Goal: Task Accomplishment & Management: Use online tool/utility

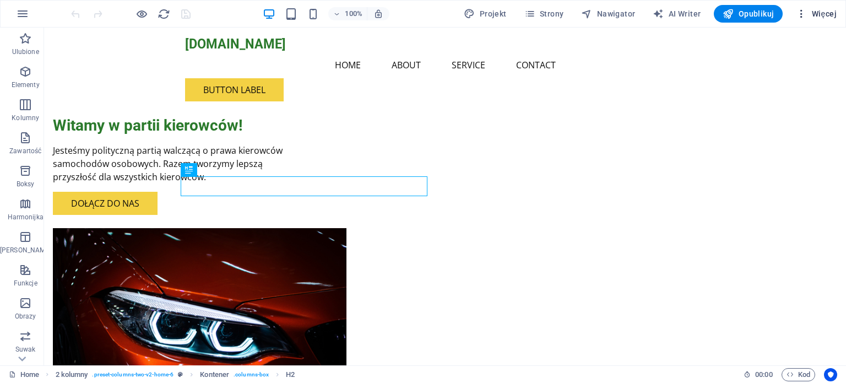
click at [827, 14] on span "Więcej" at bounding box center [816, 13] width 41 height 11
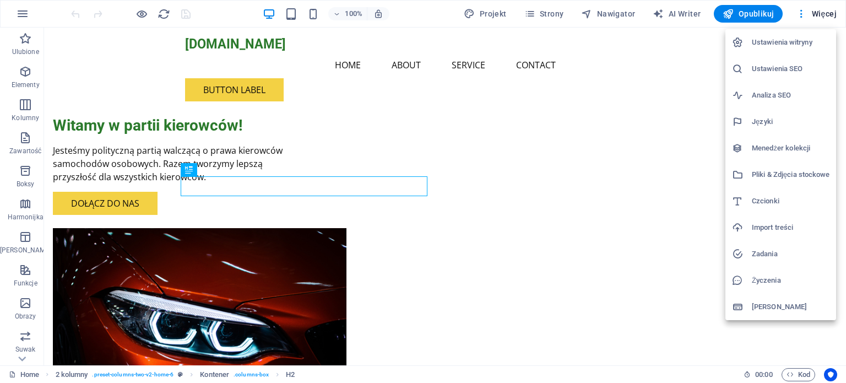
drag, startPoint x: 842, startPoint y: 50, endPoint x: 842, endPoint y: 107, distance: 57.3
click at [842, 107] on div at bounding box center [423, 191] width 846 height 383
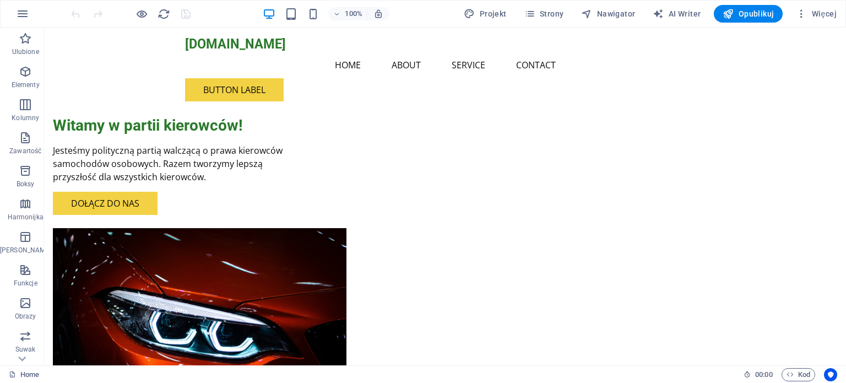
drag, startPoint x: 842, startPoint y: 70, endPoint x: 799, endPoint y: 51, distance: 47.4
click at [678, 13] on span "AI Writer" at bounding box center [677, 13] width 48 height 11
select select "English"
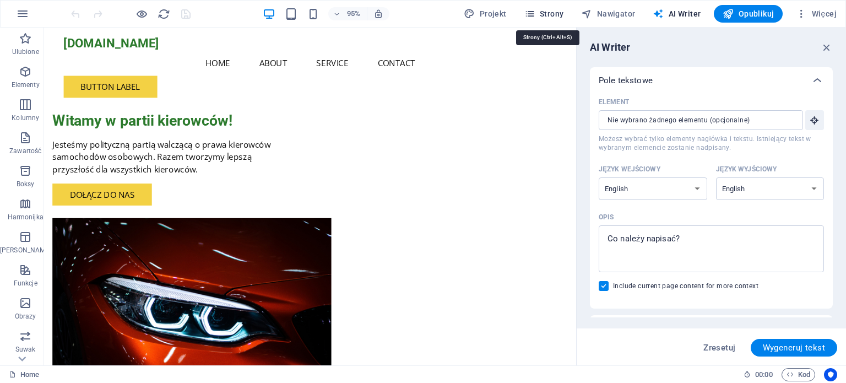
click at [561, 13] on span "Strony" at bounding box center [544, 13] width 40 height 11
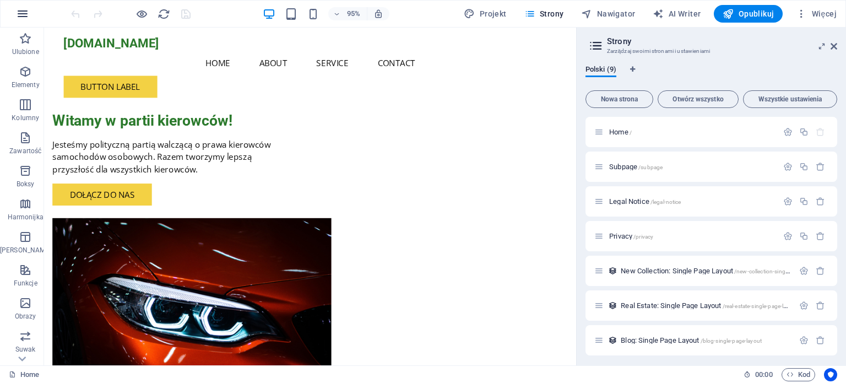
click at [25, 13] on icon "button" at bounding box center [22, 13] width 13 height 13
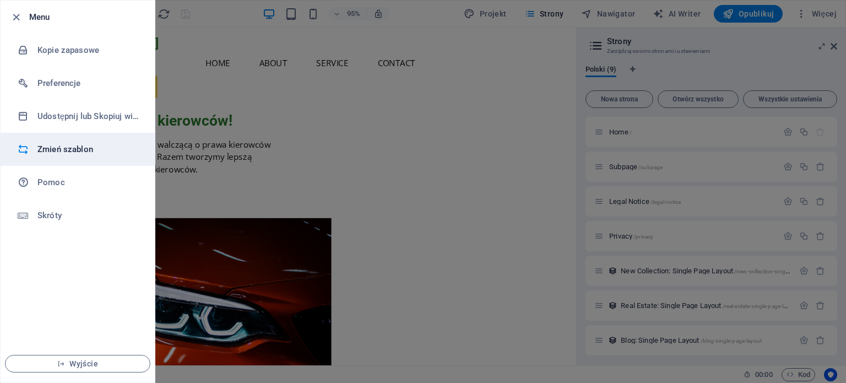
click at [82, 151] on h6 "Zmień szablon" at bounding box center [88, 149] width 102 height 13
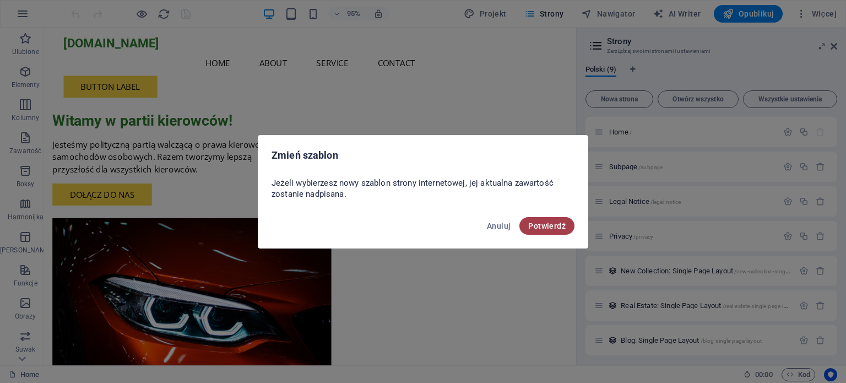
click at [546, 222] on span "Potwierdź" at bounding box center [546, 225] width 37 height 9
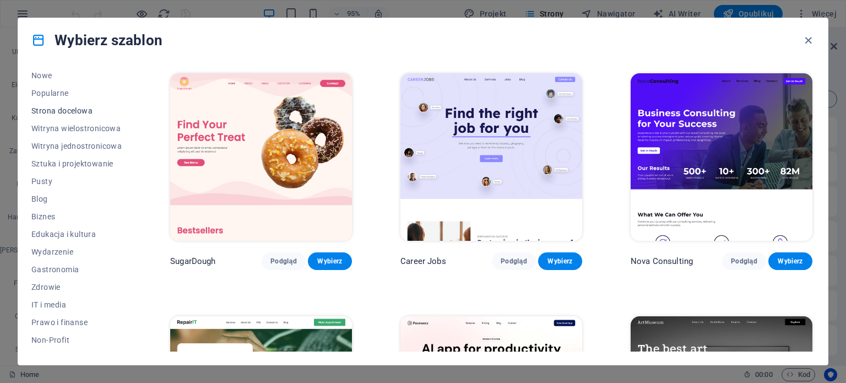
scroll to position [55, 0]
click at [45, 169] on span "Pusty" at bounding box center [76, 165] width 90 height 9
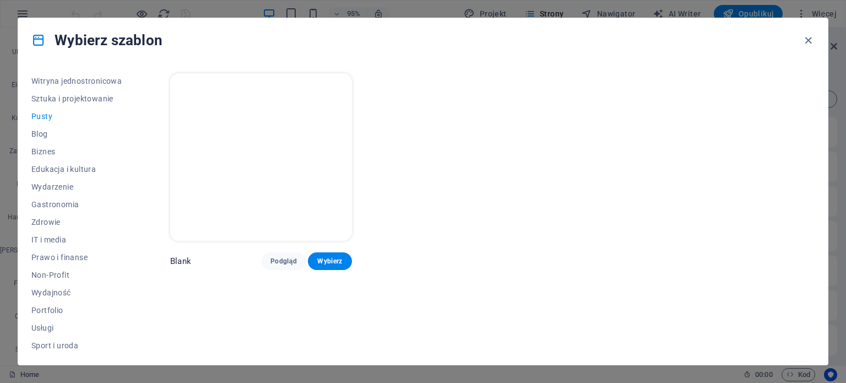
scroll to position [0, 0]
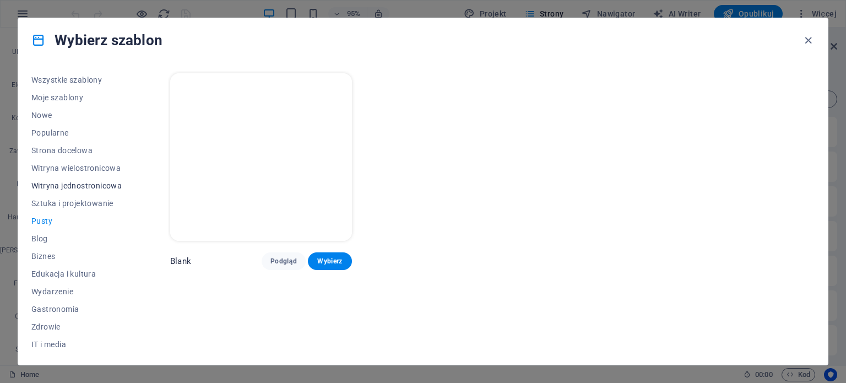
click at [70, 187] on span "Witryna jednostronicowa" at bounding box center [76, 185] width 90 height 9
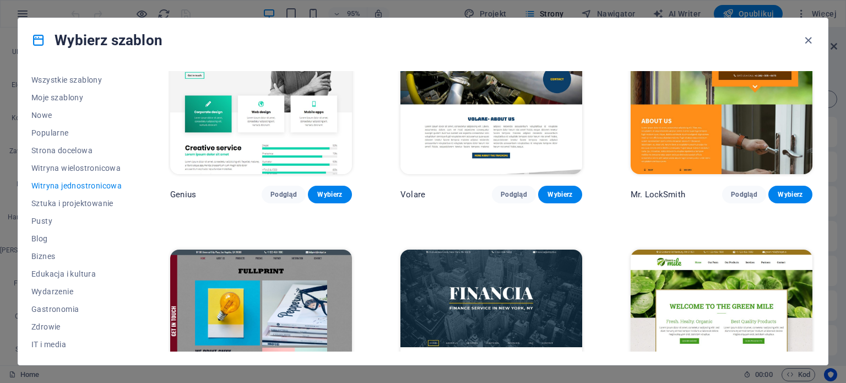
scroll to position [2794, 0]
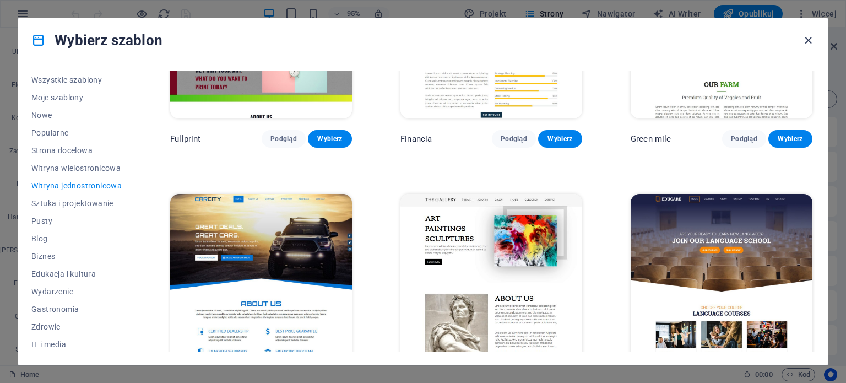
click at [809, 39] on icon "button" at bounding box center [808, 40] width 13 height 13
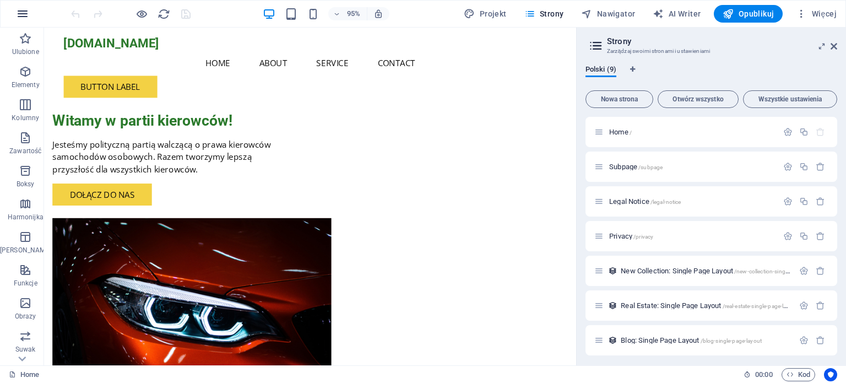
click at [25, 15] on icon "button" at bounding box center [22, 13] width 13 height 13
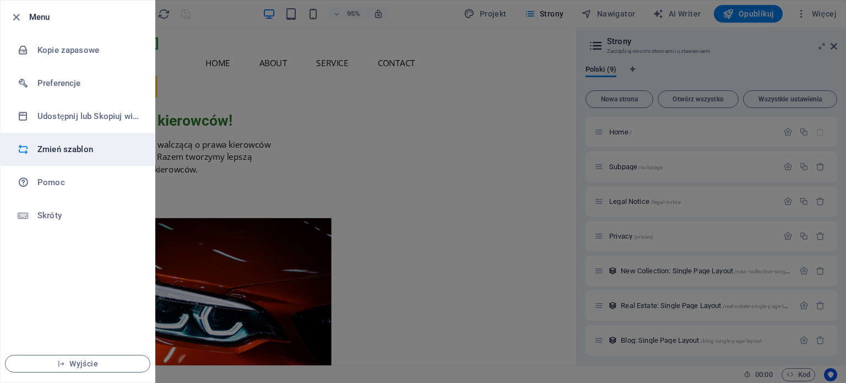
click at [65, 147] on h6 "Zmień szablon" at bounding box center [88, 149] width 102 height 13
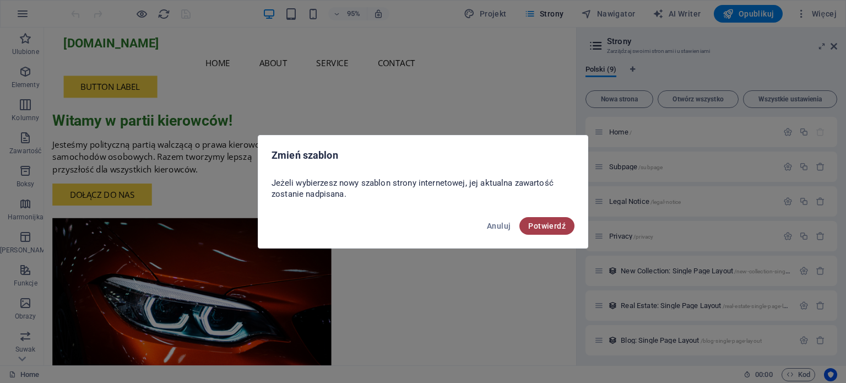
click at [544, 222] on span "Potwierdź" at bounding box center [546, 225] width 37 height 9
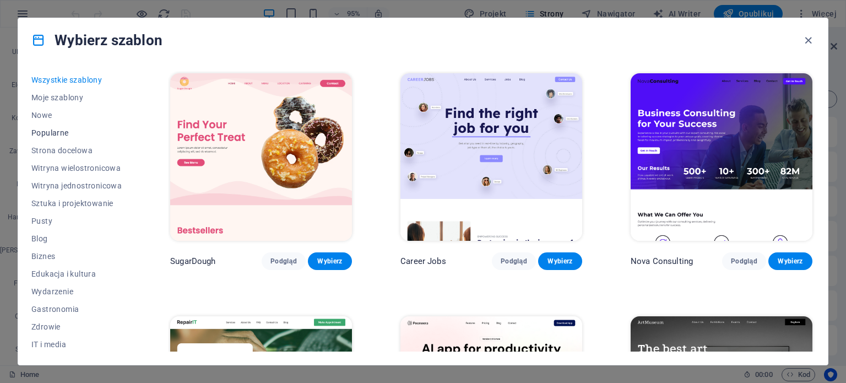
click at [53, 134] on span "Popularne" at bounding box center [76, 132] width 90 height 9
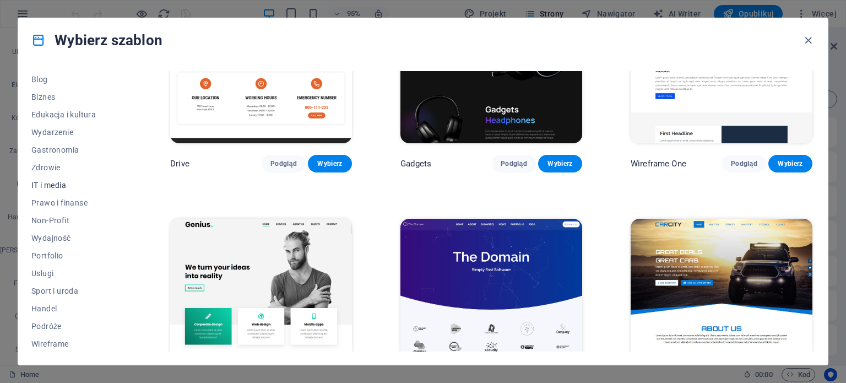
scroll to position [160, 0]
click at [59, 129] on span "Wydarzenie" at bounding box center [76, 131] width 90 height 9
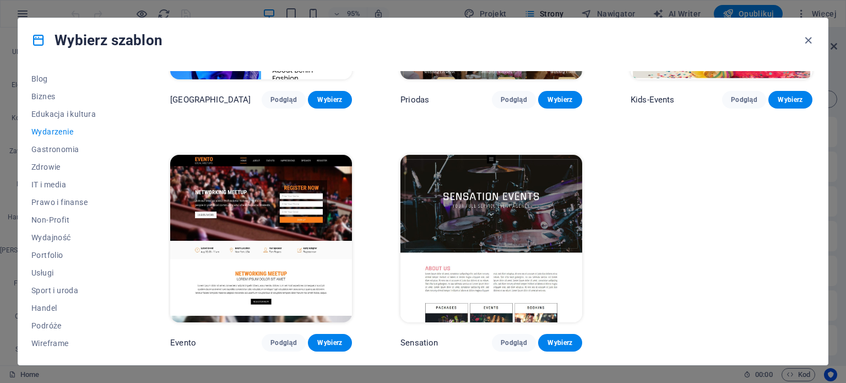
scroll to position [401, 0]
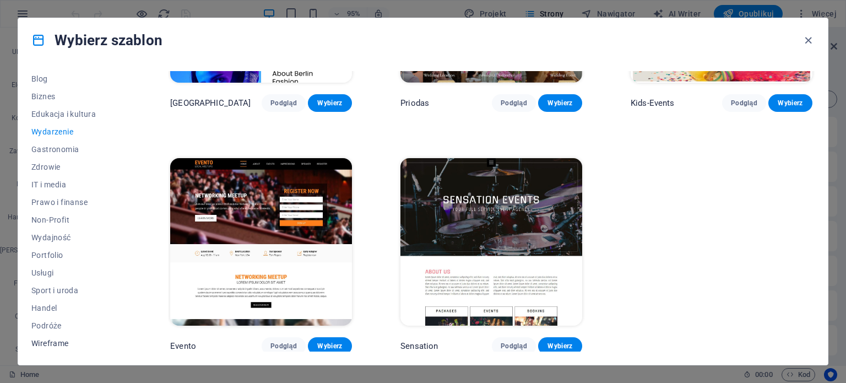
click at [62, 340] on span "Wireframe" at bounding box center [76, 343] width 90 height 9
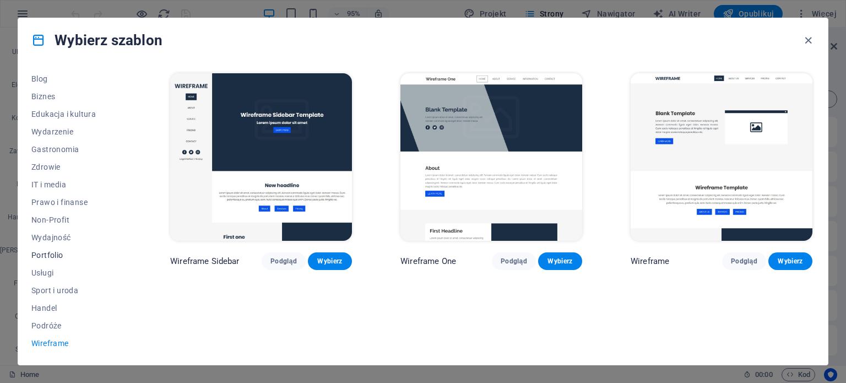
click at [51, 257] on span "Portfolio" at bounding box center [76, 255] width 90 height 9
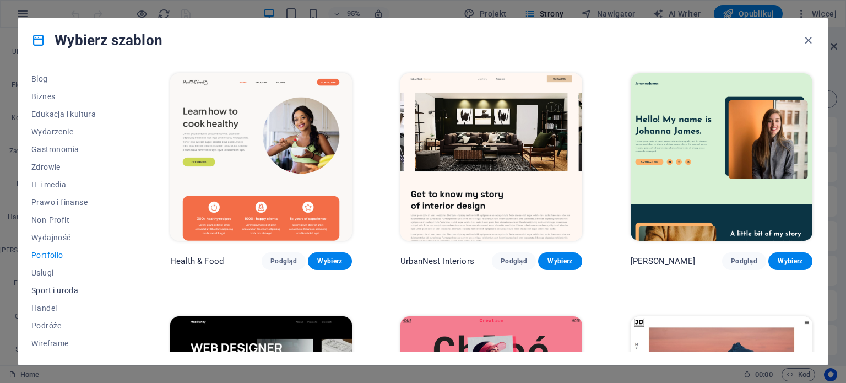
click at [53, 292] on span "Sport i uroda" at bounding box center [76, 290] width 90 height 9
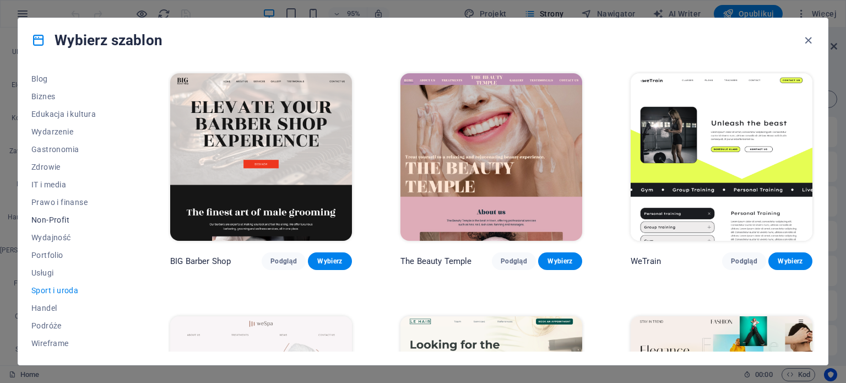
click at [59, 221] on span "Non-Profit" at bounding box center [76, 219] width 90 height 9
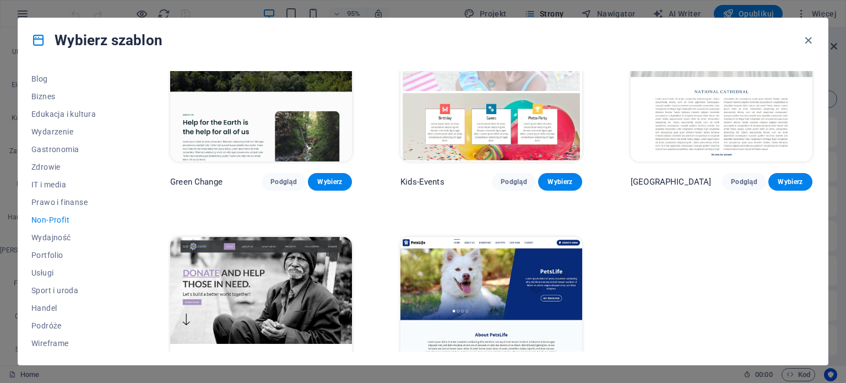
scroll to position [159, 0]
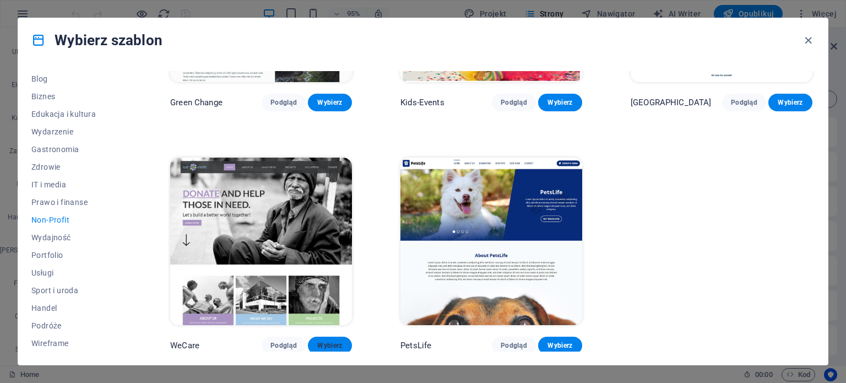
click at [314, 345] on button "Wybierz" at bounding box center [330, 346] width 44 height 18
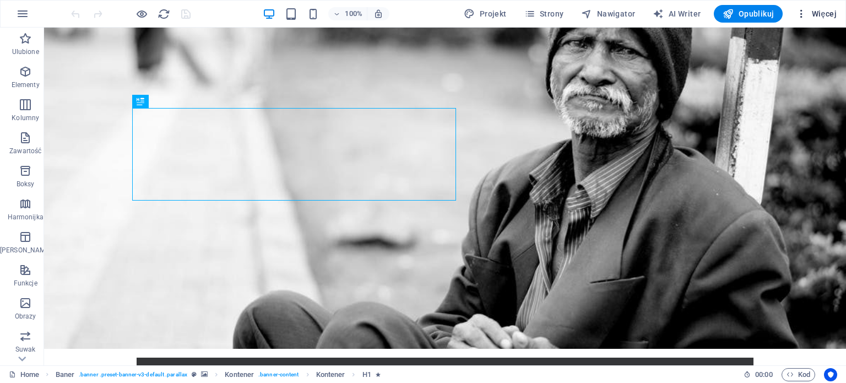
click at [825, 13] on span "Więcej" at bounding box center [816, 13] width 41 height 11
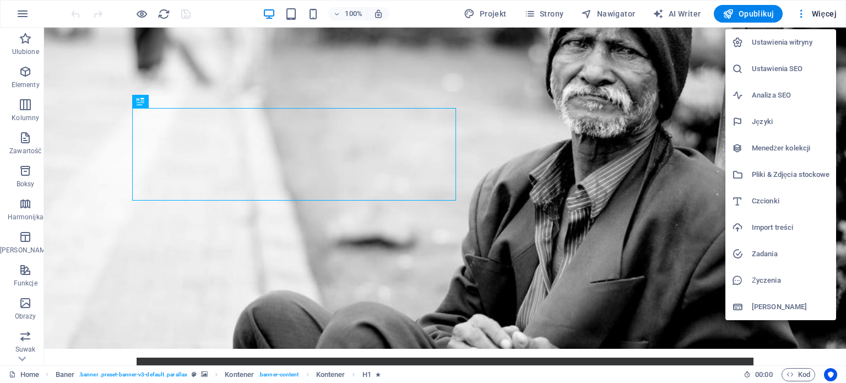
click at [682, 18] on div at bounding box center [423, 191] width 846 height 383
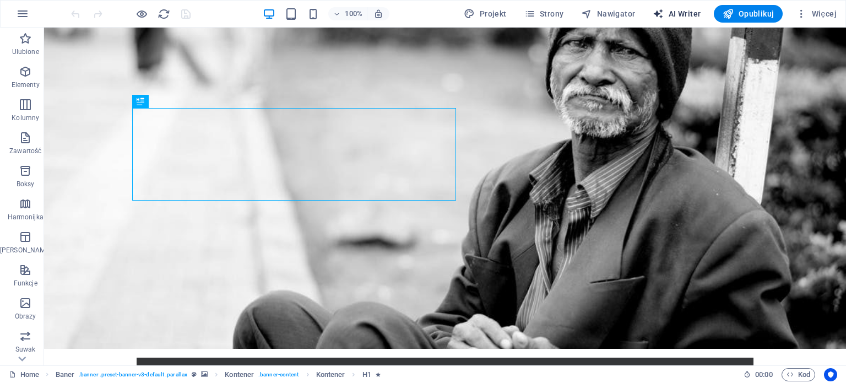
click at [679, 13] on span "AI Writer" at bounding box center [677, 13] width 48 height 11
select select "English"
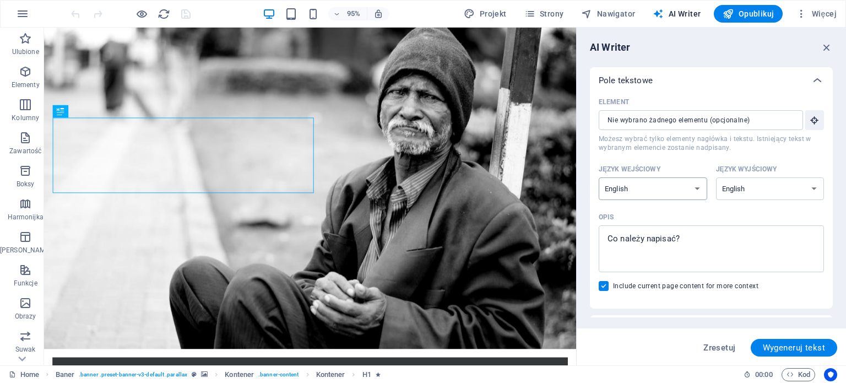
click at [696, 185] on select "Albanian Arabic Armenian Awadhi Azerbaijani Bashkir Basque Belarusian Bengali B…" at bounding box center [653, 188] width 109 height 23
select select "Polish"
click at [599, 177] on select "Albanian Arabic Armenian Awadhi Azerbaijani Bashkir Basque Belarusian Bengali B…" at bounding box center [653, 188] width 109 height 23
click at [811, 188] on select "Albanian Arabic Armenian Awadhi Azerbaijani Bashkir Basque Belarusian Bengali B…" at bounding box center [770, 188] width 109 height 23
select select "Polish"
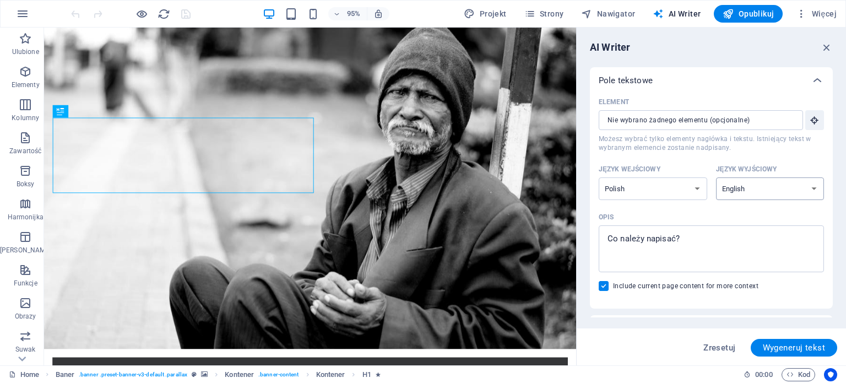
click at [716, 177] on select "Albanian Arabic Armenian Awadhi Azerbaijani Bashkir Basque Belarusian Bengali B…" at bounding box center [770, 188] width 109 height 23
type textarea "x"
click at [696, 241] on textarea "Opis x ​" at bounding box center [711, 249] width 214 height 36
type textarea "K"
type textarea "x"
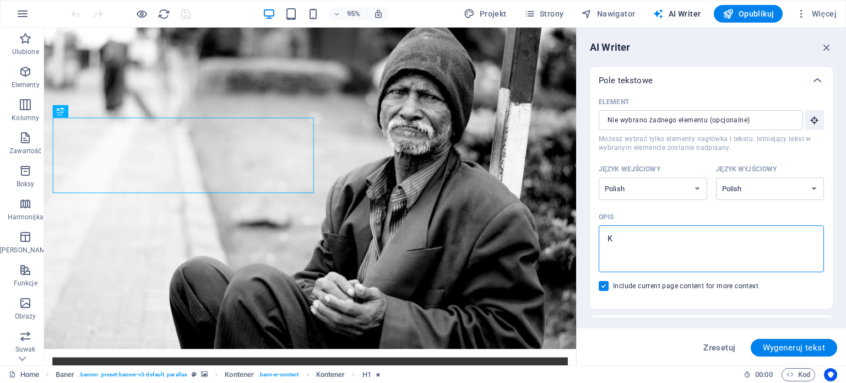
type textarea "Ki"
type textarea "x"
type textarea "Kil"
type textarea "x"
type textarea "Kilk"
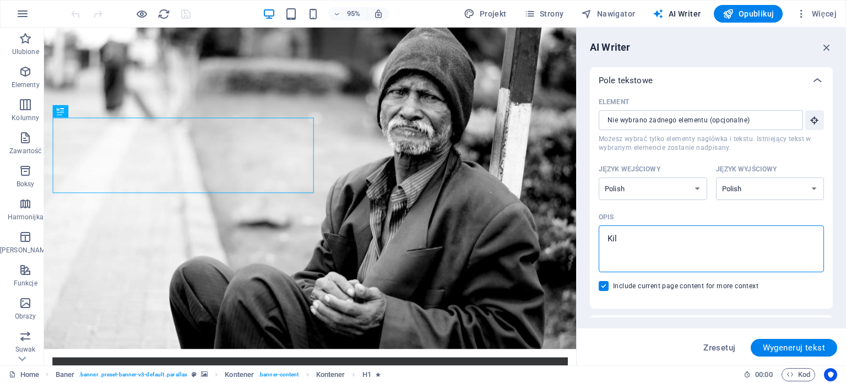
type textarea "x"
type textarea "Kilka"
type textarea "x"
type textarea "Kilka"
type textarea "x"
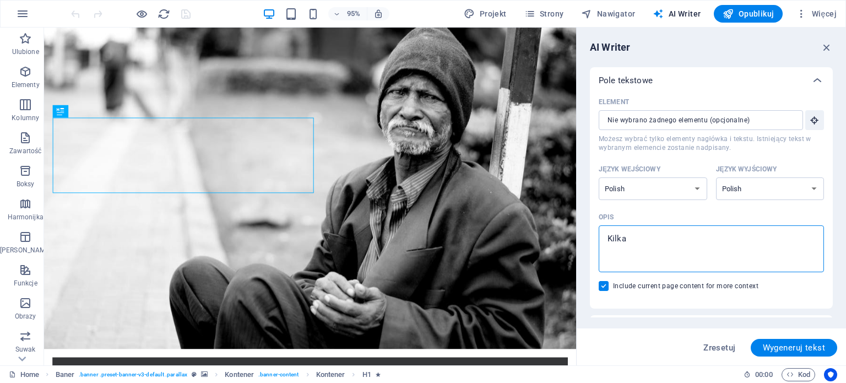
type textarea "Kilka z"
type textarea "x"
type textarea "Kilka zd"
type textarea "x"
type textarea "Kilka [GEOGRAPHIC_DATA]"
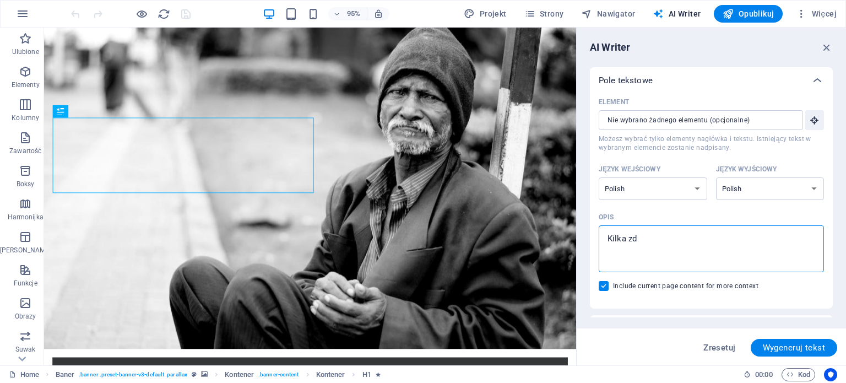
type textarea "x"
type textarea "Kilka zdań"
type textarea "x"
type textarea "Kilka zdań"
type textarea "x"
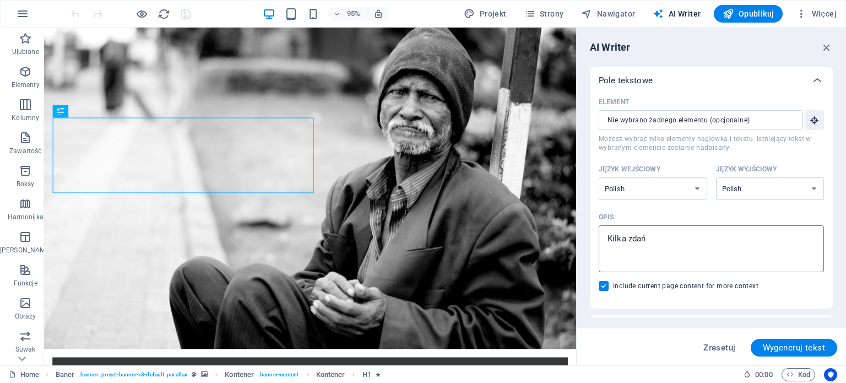
type textarea "Kilka zdań s"
type textarea "x"
type textarea "Kilka zdań sw"
type textarea "x"
type textarea "Kilka zdań s"
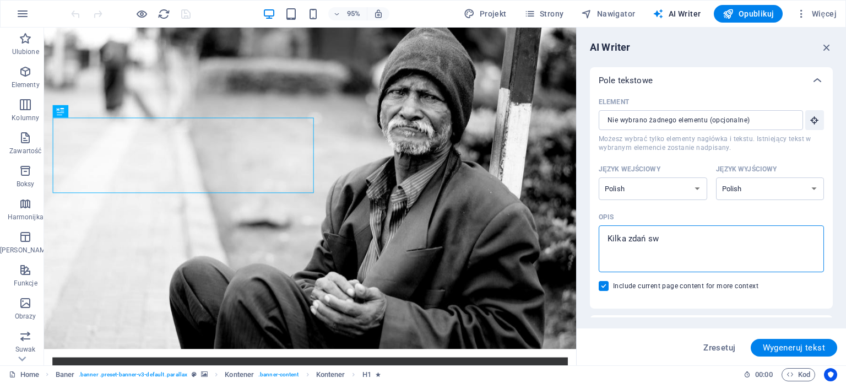
type textarea "x"
type textarea "Kilka zdań"
type textarea "x"
type textarea "Kilka zdań w"
type textarea "x"
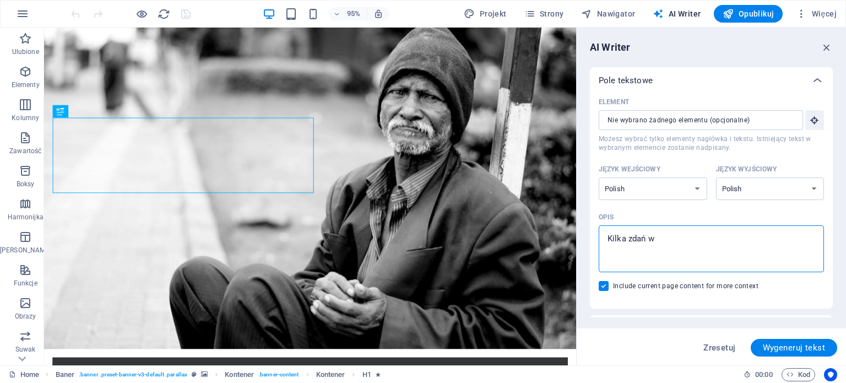
type textarea "Kilka zdań ws"
type textarea "x"
type textarea "Kilka zdań wst"
type textarea "x"
type textarea "Kilka zdań wstę"
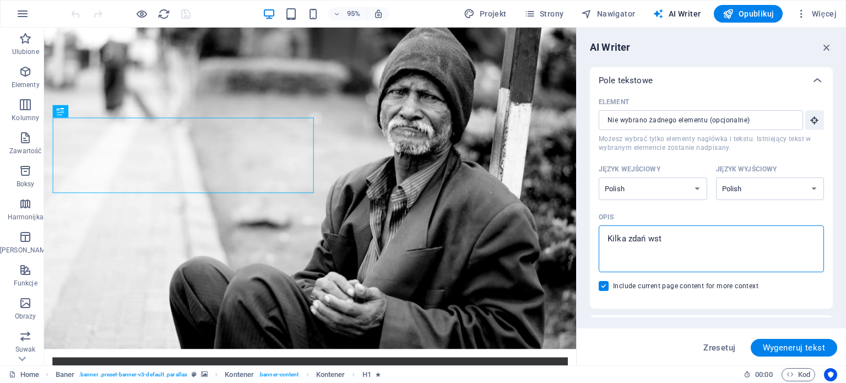
type textarea "x"
type textarea "Kilka zdań wstęp"
type textarea "x"
type textarea "Kilka zdań wstępu"
type textarea "x"
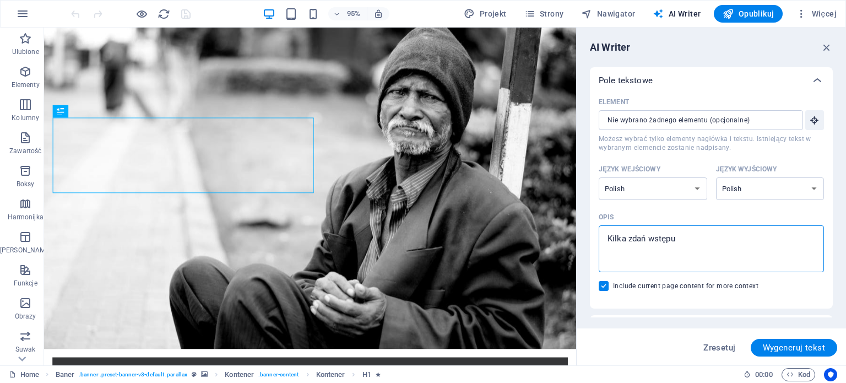
type textarea "Kilka zdań wstępu"
type textarea "x"
type textarea "Kilka zdań wstępu d"
type textarea "x"
type textarea "Kilka zdań wstępu dl"
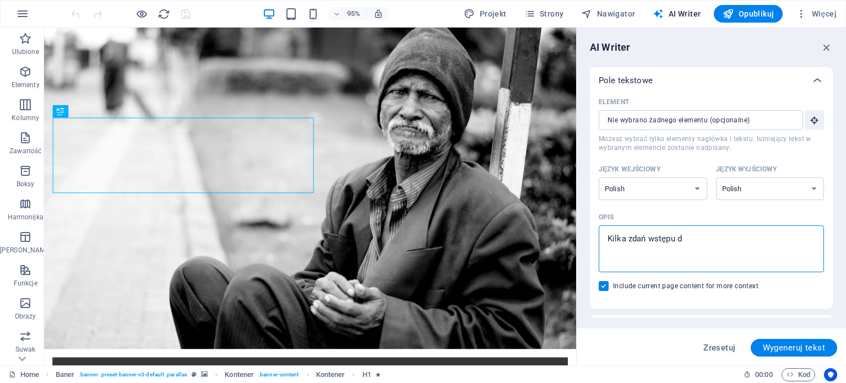
type textarea "x"
type textarea "Kilka zdań wstępu dla"
type textarea "x"
type textarea "Kilka zdań wstępu dla"
type textarea "x"
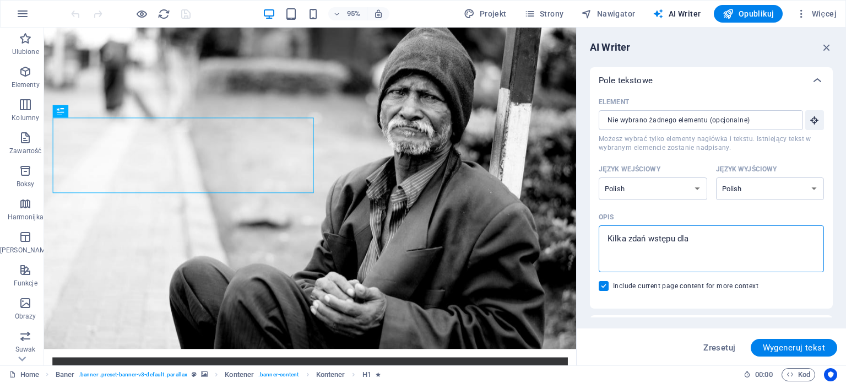
type textarea "Kilka zdań wstępu dla s"
type textarea "x"
type textarea "Kilka zdań wstępu dla st"
type textarea "x"
type textarea "Kilka zdań wstępu dla str"
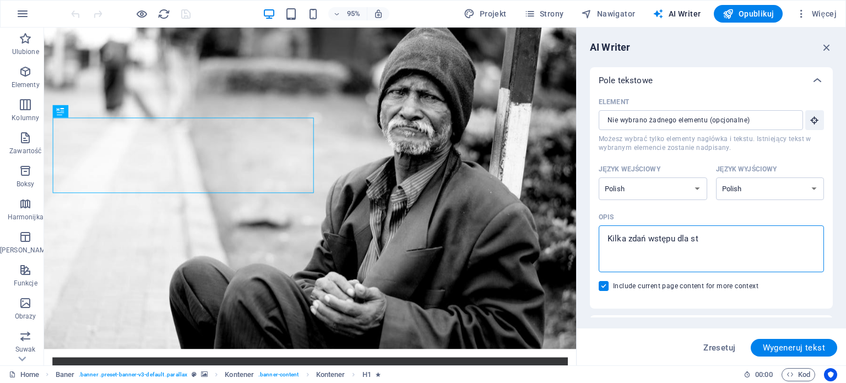
type textarea "x"
type textarea "Kilka zdań wstępu dla stro"
type textarea "x"
type textarea "Kilka zdań wstępu dla stron"
type textarea "x"
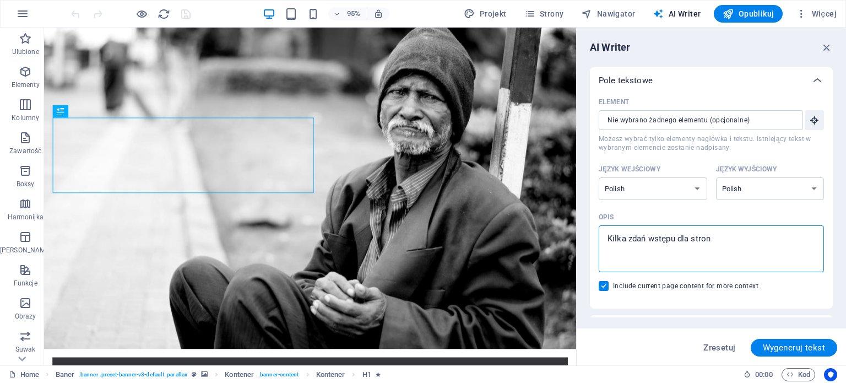
type textarea "Kilka zdań wstępu dla strony"
type textarea "x"
type textarea "Kilka zdań wstępu dla strony"
type textarea "x"
type textarea "Kilka zdań wstępu dla strony s"
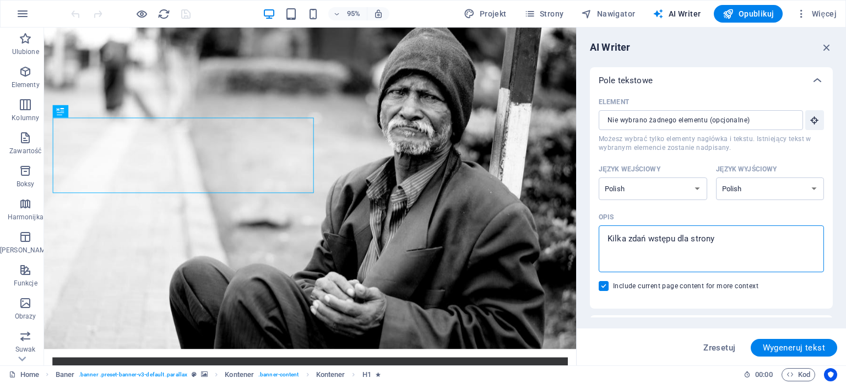
type textarea "x"
type textarea "Kilka zdań wstępu dla strony st"
type textarea "x"
type textarea "Kilka zdań wstępu dla strony sta"
type textarea "x"
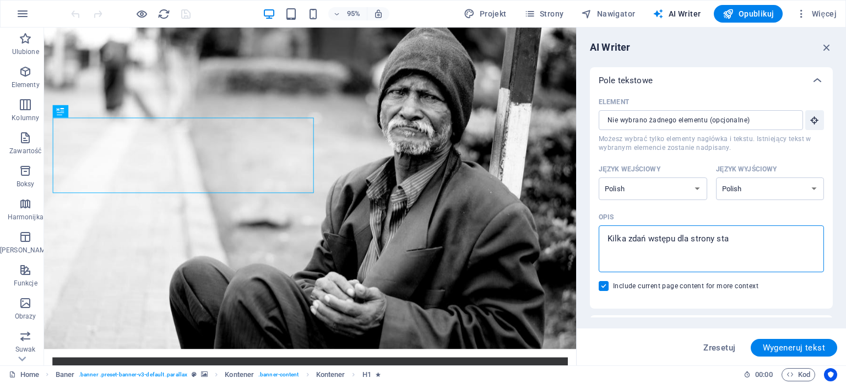
type textarea "Kilka zdań wstępu dla strony star"
type textarea "x"
type textarea "Kilka zdań wstępu dla strony start"
type textarea "x"
type textarea "Kilka zdań wstępu dla strony starto"
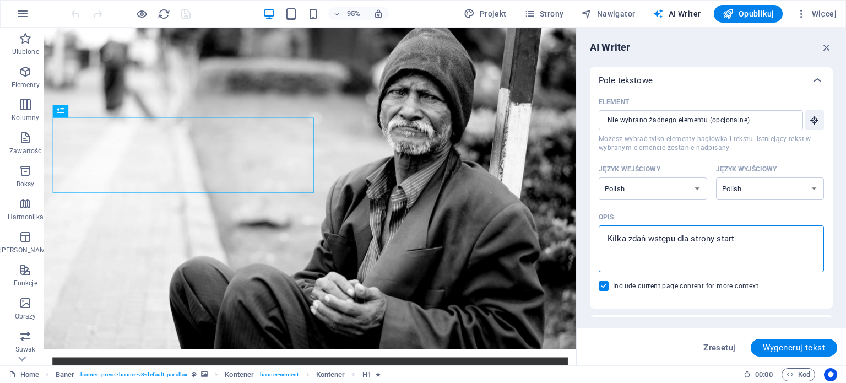
type textarea "x"
type textarea "Kilka zdań wstępu dla strony startow"
type textarea "x"
type textarea "Kilka zdań wstępu dla strony startowe"
type textarea "x"
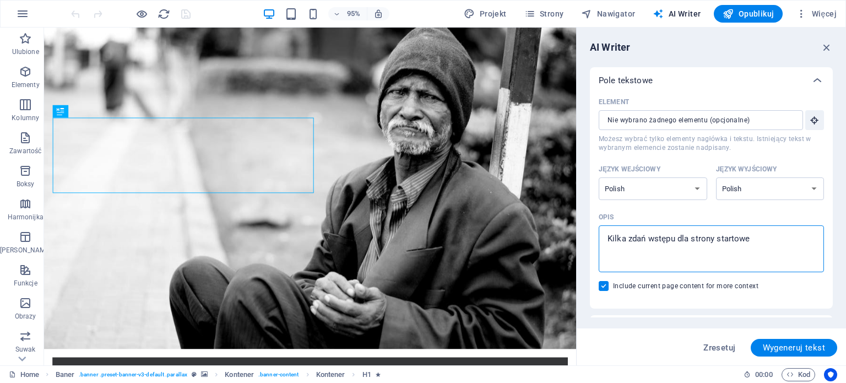
type textarea "Kilka zdań wstępu dla strony startowej"
type textarea "x"
type textarea "Kilka zdań wstępu dla strony startowej"
type textarea "x"
type textarea "Kilka zdań wstępu dla strony startowej ""
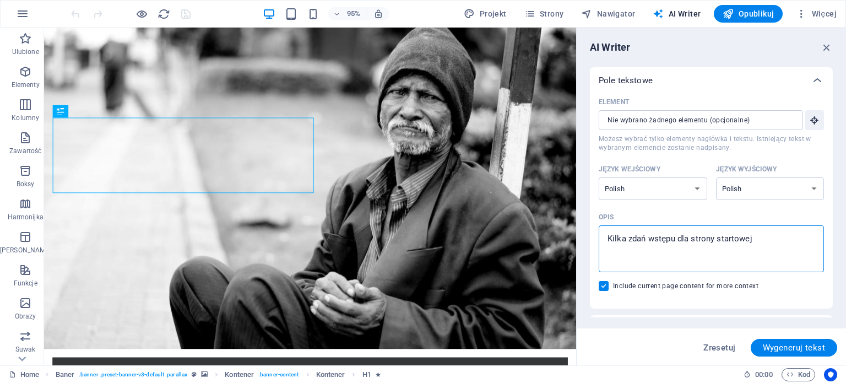
type textarea "x"
type textarea "Kilka zdań wstępu dla strony startowej "l"
type textarea "x"
type textarea "Kilka zdań wstępu dla strony startowej "la"
type textarea "x"
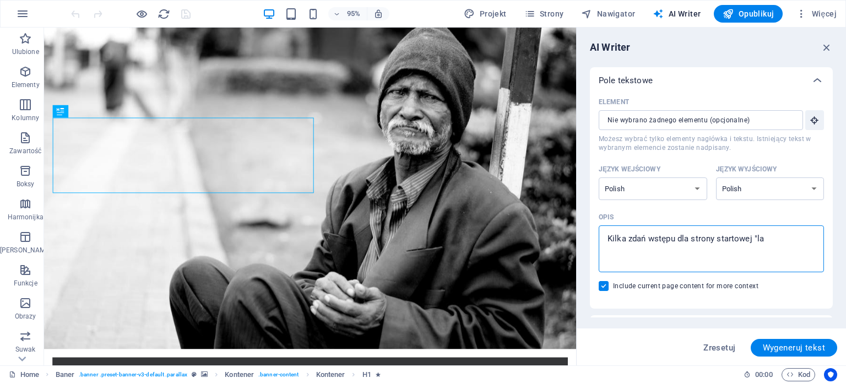
type textarea "Kilka zdań wstępu dla strony startowej "lan"
type textarea "x"
type textarea "Kilka zdań wstępu dla strony startowej "land"
type textarea "x"
type textarea "Kilka zdań wstępu dla strony startowej "landi"
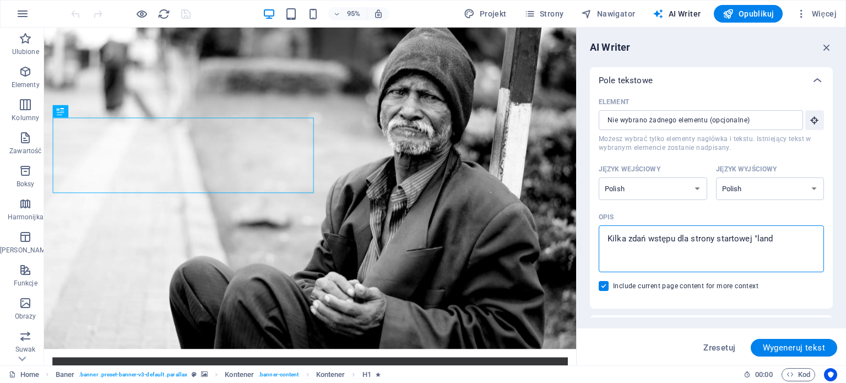
type textarea "x"
type textarea "Kilka zdań wstępu dla strony startowej "[PERSON_NAME]"
type textarea "x"
type textarea "Kilka zdań wstępu dla strony startowej "landing"
type textarea "x"
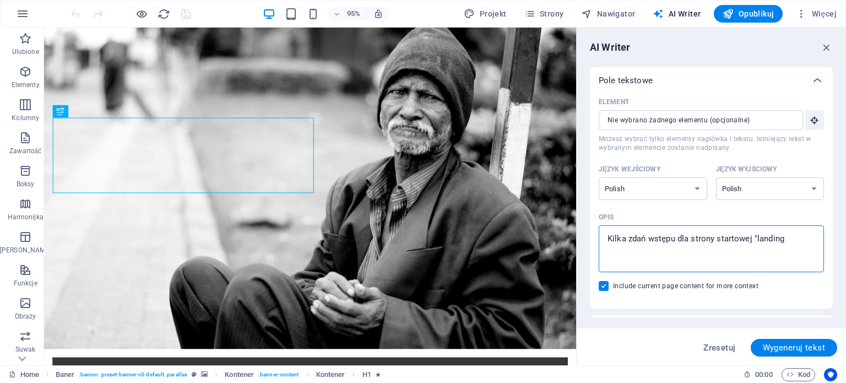
type textarea "Kilka zdań wstępu dla strony startowej "landing"
type textarea "x"
type textarea "Kilka zdań wstępu dla strony startowej "landing p"
type textarea "x"
type textarea "Kilka zdań wstępu dla strony startowej "landing pa"
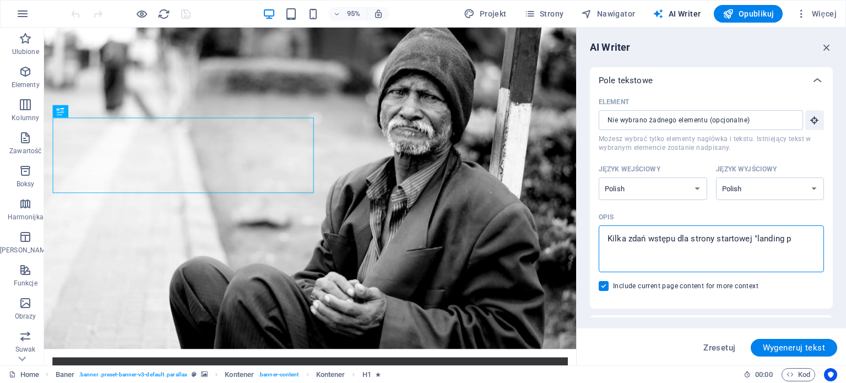
type textarea "x"
type textarea "Kilka zdań wstępu dla strony startowej "landing pag"
type textarea "x"
type textarea "Kilka zdań wstępu dla strony startowej "landing page"
type textarea "x"
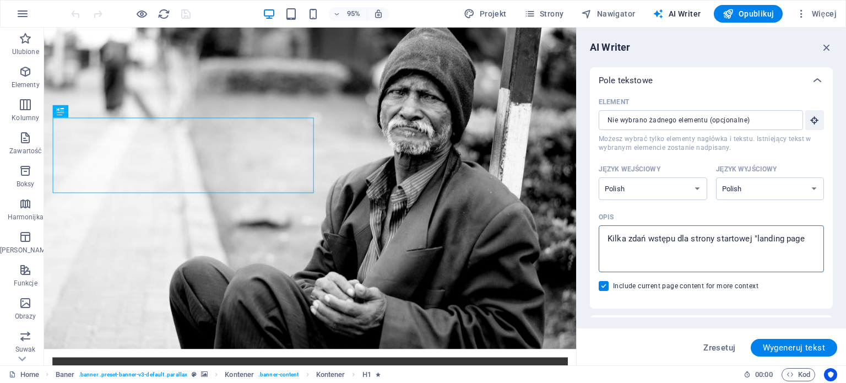
type textarea "Kilka zdań wstępu dla strony startowej "landing page""
type textarea "x"
type textarea "Kilka zdań wstępu dla strony startowej "landing page""
type textarea "x"
type textarea "Kilka zdań wstępu dla strony startowej "landing page" P"
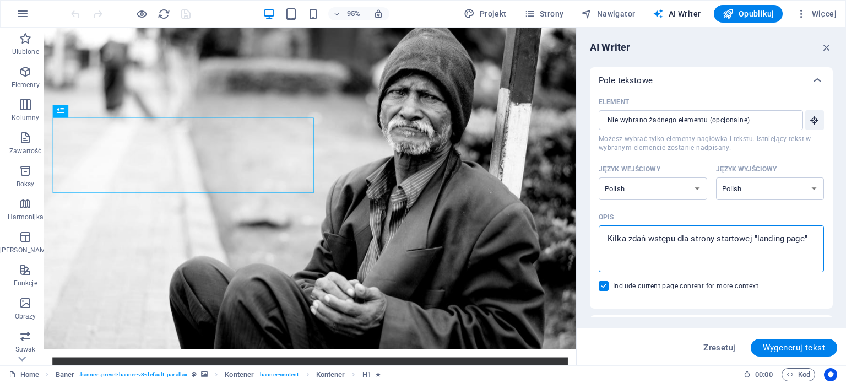
type textarea "x"
type textarea "Kilka zdań wstępu dla strony startowej "landing page" Pa"
type textarea "x"
type textarea "Kilka zdań wstępu dla strony startowej "landing page" Par"
type textarea "x"
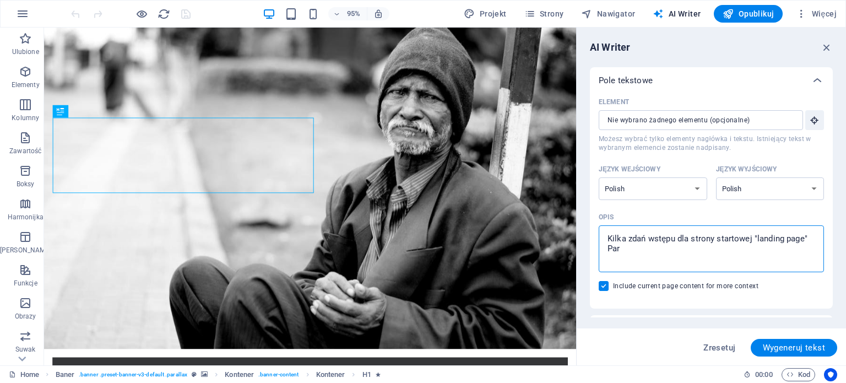
type textarea "Kilka zdań wstępu dla strony startowej "landing page" Part"
type textarea "x"
type textarea "Kilka zdań wstępu dla strony startowej "landing page" Partt"
type textarea "x"
type textarea "Kilka zdań wstępu dla strony startowej "landing page" Part"
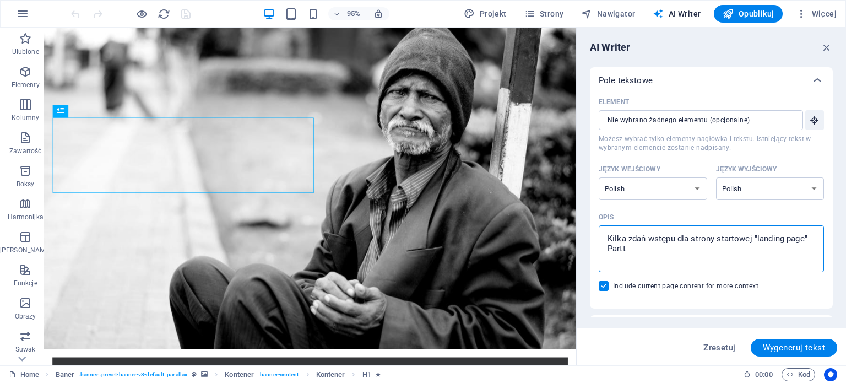
type textarea "x"
type textarea "Kilka zdań wstępu dla strony startowej "landing page" Parti"
type textarea "x"
type textarea "Kilka zdań wstępu dla strony startowej "landing page" Partii"
type textarea "x"
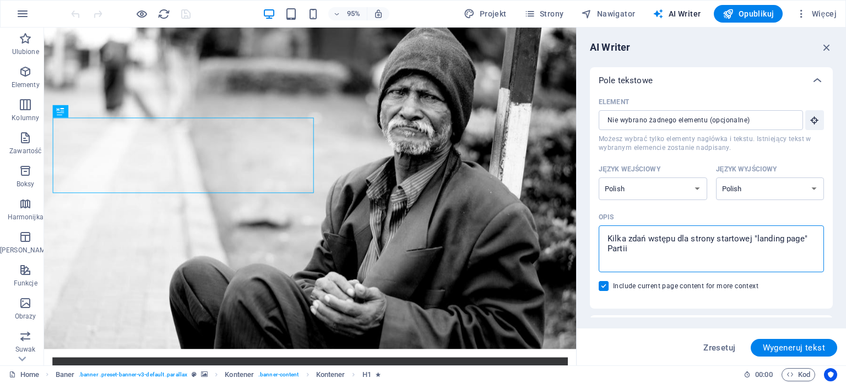
type textarea "Kilka zdań wstępu dla strony startowej "landing page" Partii"
type textarea "x"
type textarea "Kilka zdań wstępu dla strony startowej "landing page" Partii K"
type textarea "x"
type textarea "Kilka zdań wstępu dla strony startowej "landing page" Partii Ki"
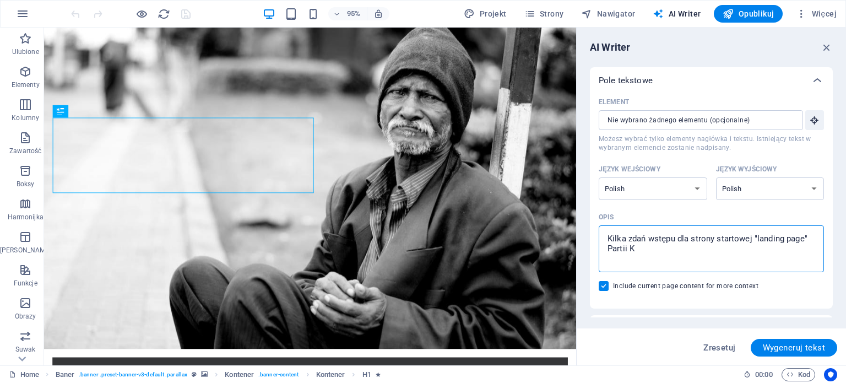
type textarea "x"
type textarea "Kilka zdań wstępu dla strony startowej "landing page" Partii Kie"
type textarea "x"
type textarea "Kilka zdań wstępu dla strony startowej "landing page" Partii Kier"
type textarea "x"
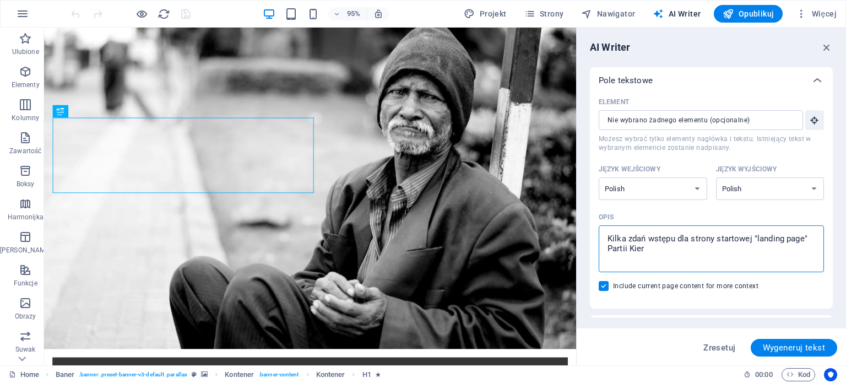
type textarea "Kilka zdań wstępu dla strony startowej "landing page" Partii Kieri"
type textarea "x"
type textarea "Kilka zdań wstępu dla strony startowej "landing page" Partii Kieriw"
type textarea "x"
type textarea "Kilka zdań wstępu dla strony startowej "landing page" Partii Kieriwc"
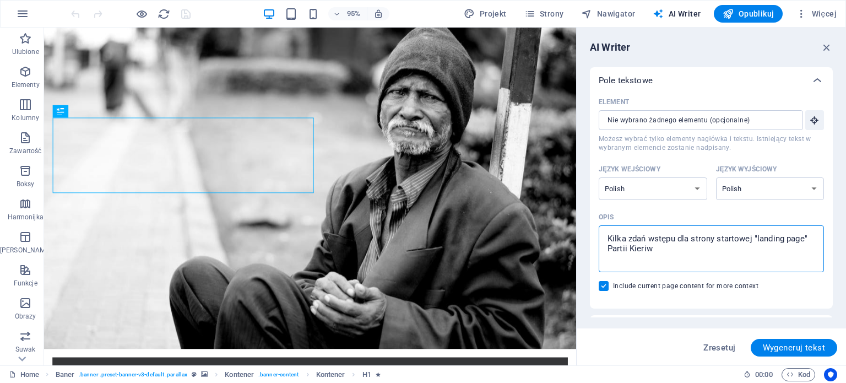
type textarea "x"
type textarea "Kilka zdań wstępu dla strony startowej "landing page" Partii Kieriwcó"
type textarea "x"
type textarea "Kilka zdań wstępu dla strony startowej "landing page" Partii Kieriwców"
type textarea "x"
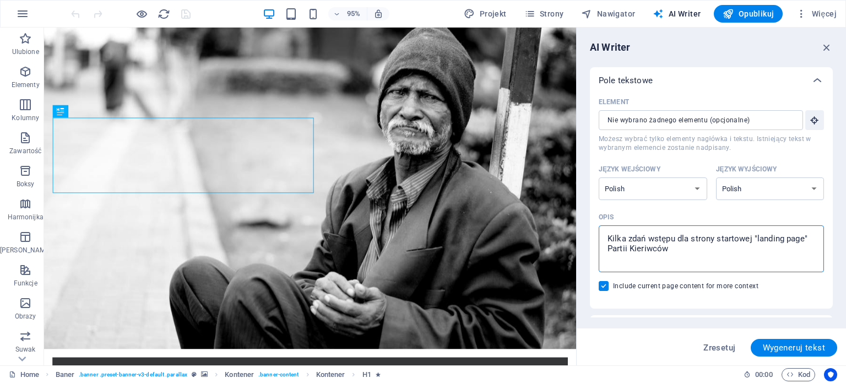
type textarea "Kilka zdań wstępu dla strony startowej "landing page" Partii Kieriwców."
type textarea "x"
type textarea "Kilka zdań wstępu dla strony startowej "landing page" Partii Kieriwców."
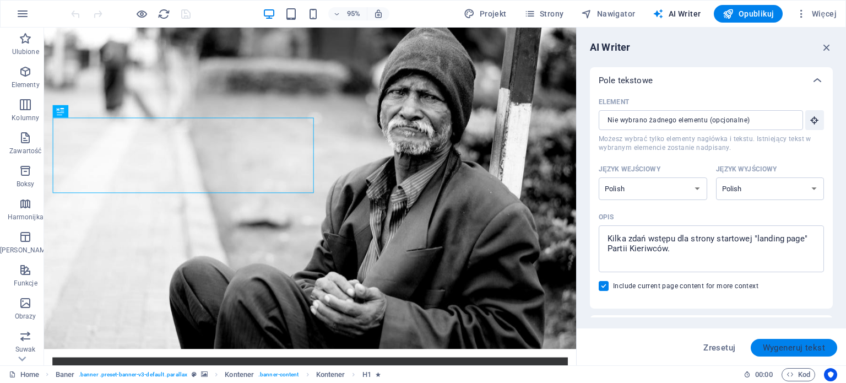
click at [787, 345] on span "Wygeneruj tekst" at bounding box center [794, 347] width 62 height 9
type textarea "x"
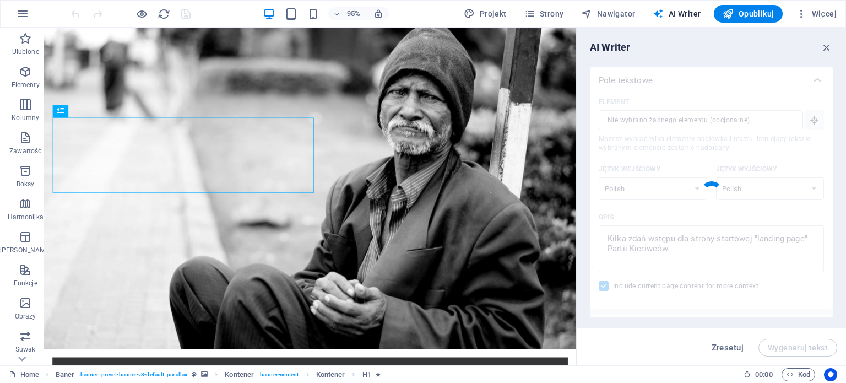
type textarea "x"
type textarea "Witamy na stronie Partii Kieriwców! Jesteśmy organizacją zaangażowaną w pomoc o…"
type textarea "x"
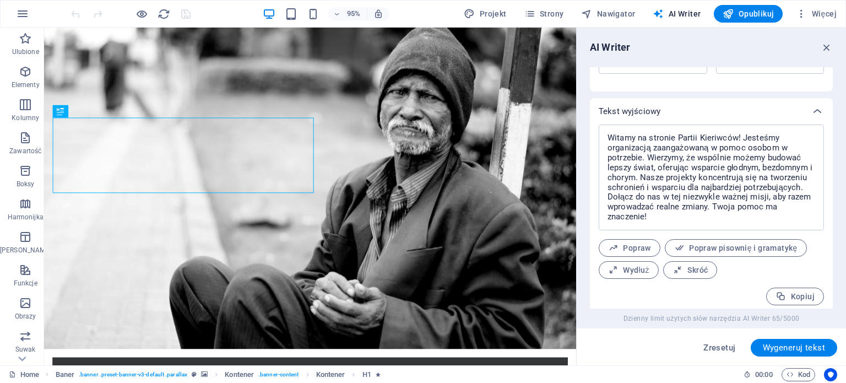
scroll to position [408, 0]
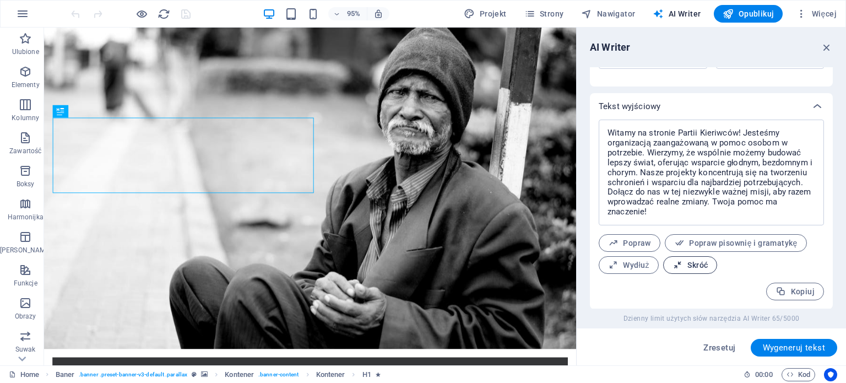
click at [698, 266] on span "Skróć" at bounding box center [689, 265] width 35 height 10
type textarea "x"
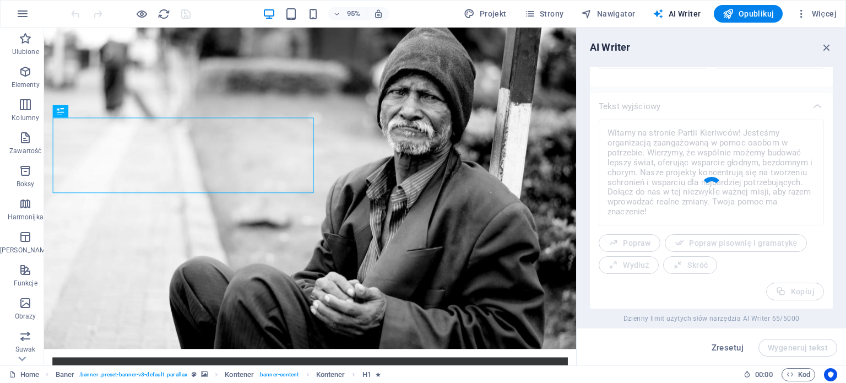
type textarea "x"
type textarea "Witamy na stronie Partii Kieriwców! Jesteśmy organizacją pomagającą osobom w po…"
type textarea "x"
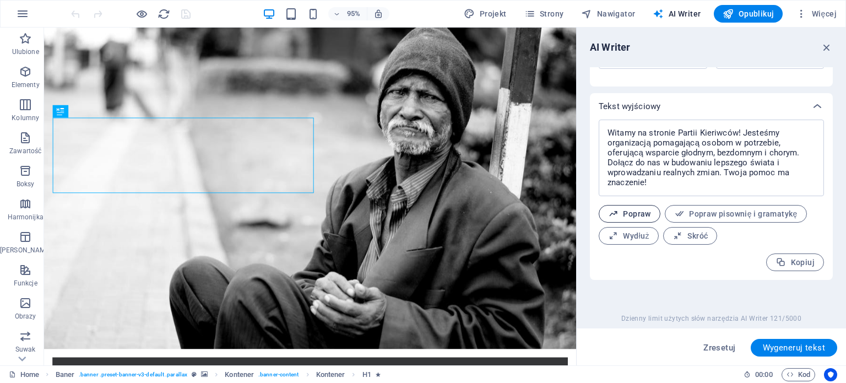
click at [649, 214] on span "Popraw" at bounding box center [629, 214] width 43 height 10
type textarea "x"
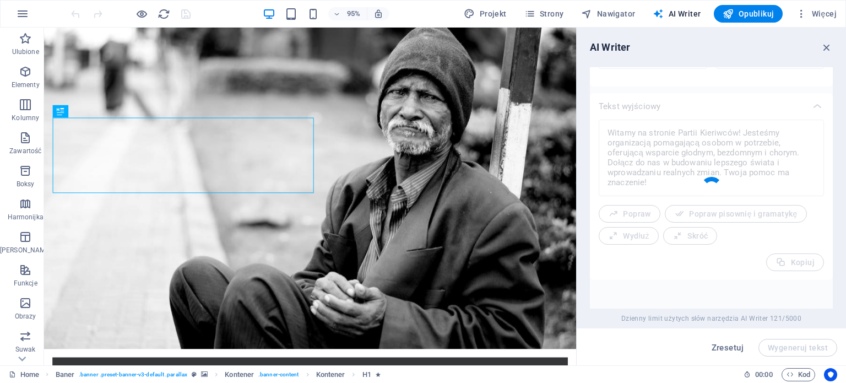
type textarea "x"
type textarea "Witamy na stronie Partii Kieriwców! Jesteśmy organizacją, która wspiera osoby w…"
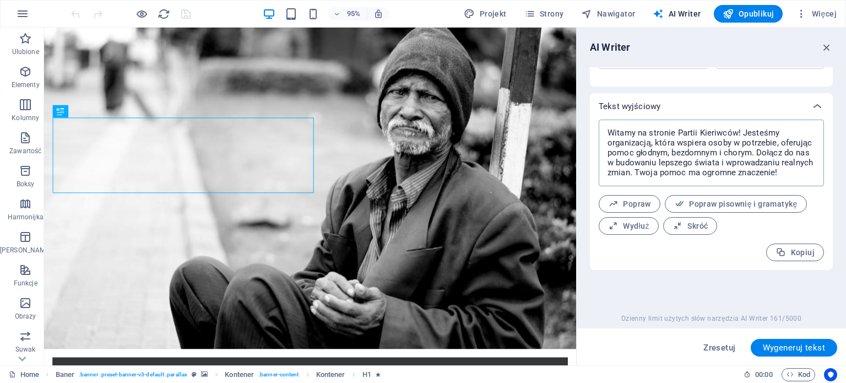
type textarea "x"
click at [716, 134] on textarea "Witamy na stronie Partii Kieriwców! Jesteśmy organizacją, która wspiera osoby w…" at bounding box center [711, 153] width 214 height 56
click at [712, 132] on textarea "Witamy na stronie Partii Kieriwców! Jesteśmy organizacją, która wspiera osoby w…" at bounding box center [711, 153] width 214 height 56
click at [713, 134] on textarea "Witamy na stronie Partii Kieriwców! Jesteśmy organizacją, która wspiera osoby w…" at bounding box center [711, 153] width 214 height 56
click at [729, 134] on textarea "Witamy na stronie Partii Kieriwców! Jesteśmy organizacją, która wspiera osoby w…" at bounding box center [711, 153] width 214 height 56
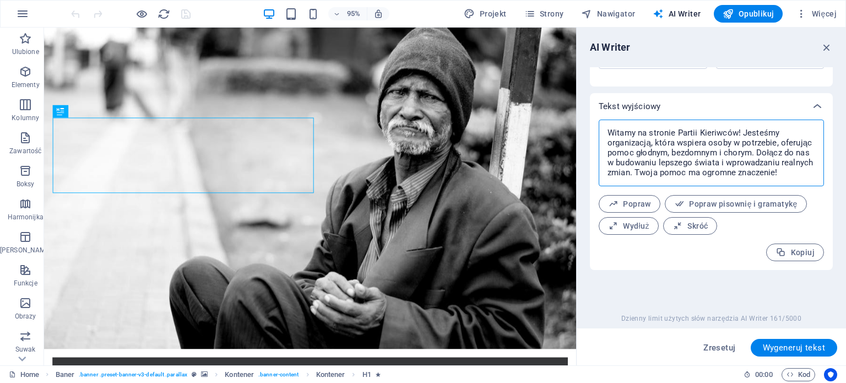
click at [722, 135] on textarea "Witamy na stronie Partii Kieriwców! Jesteśmy organizacją, która wspiera osoby w…" at bounding box center [711, 153] width 214 height 56
type textarea "Witamy na stronie Partii Kieriwców! Jesteśmy organizacją, która wspiera osoby w…"
click at [748, 160] on textarea "Witamy na stronie Partii Kieriwców! Jesteśmy organizacją, która wspiera osoby w…" at bounding box center [711, 153] width 214 height 56
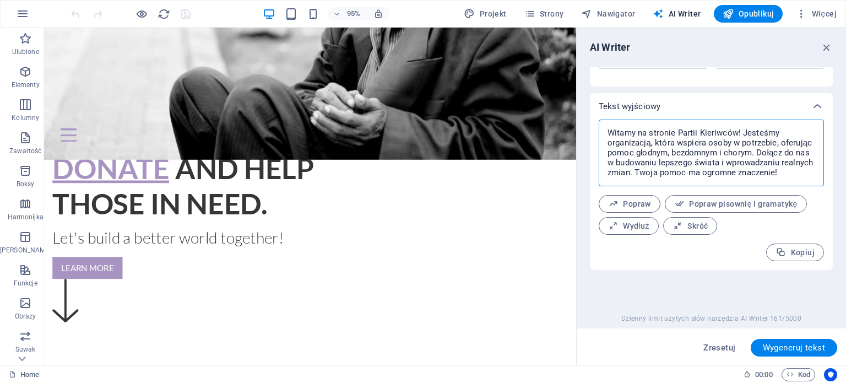
scroll to position [0, 0]
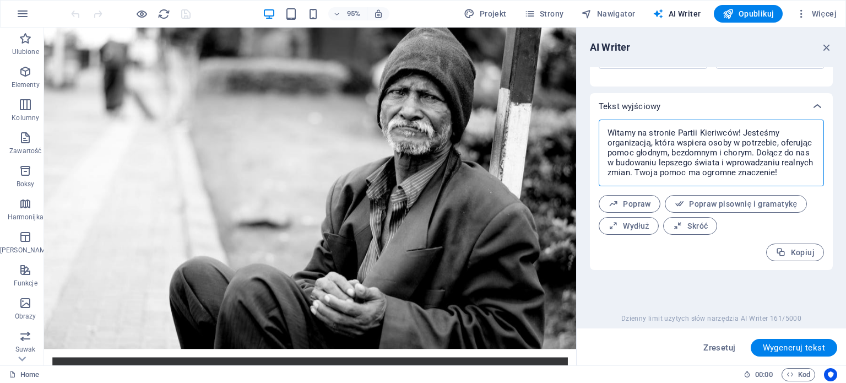
drag, startPoint x: 601, startPoint y: 84, endPoint x: 669, endPoint y: 95, distance: 69.3
